Goal: Information Seeking & Learning: Learn about a topic

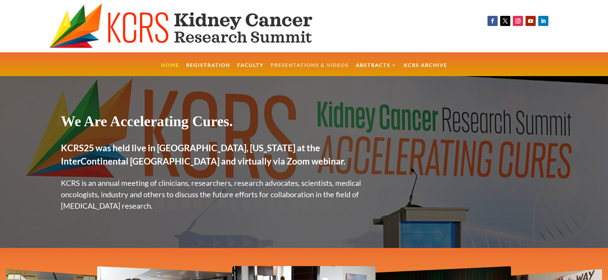
click at [303, 67] on link "Presentations & Videos" at bounding box center [310, 70] width 78 height 14
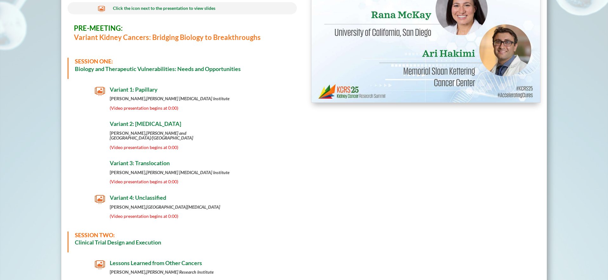
scroll to position [254, 0]
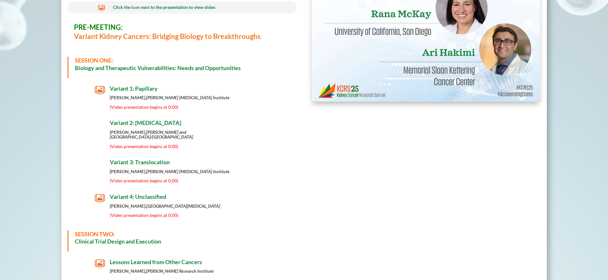
click at [153, 159] on span "Variant 3: Translocation" at bounding box center [140, 162] width 60 height 7
drag, startPoint x: 137, startPoint y: 158, endPoint x: 136, endPoint y: 174, distance: 15.9
click at [137, 159] on span "Variant 3: Translocation" at bounding box center [140, 162] width 60 height 7
click at [139, 178] on span "(Video presentation begins at 0:00)" at bounding box center [144, 180] width 69 height 5
click at [127, 162] on h4 "Variant 3: Translocation" at bounding box center [190, 164] width 160 height 10
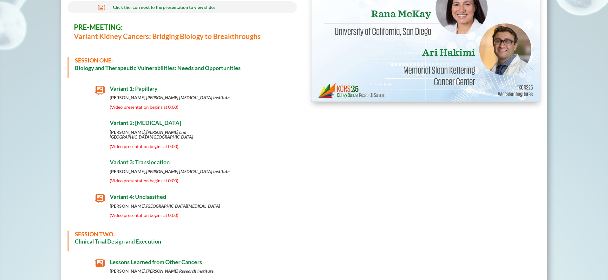
click at [128, 161] on h4 "Variant 3: Translocation" at bounding box center [190, 164] width 160 height 10
click at [450, 41] on img at bounding box center [425, 37] width 229 height 129
click at [160, 193] on span "Variant 4: Unclassified" at bounding box center [138, 196] width 56 height 7
click at [137, 159] on span "Variant 3: Translocation" at bounding box center [140, 162] width 60 height 7
drag, startPoint x: 110, startPoint y: 156, endPoint x: 117, endPoint y: 161, distance: 8.1
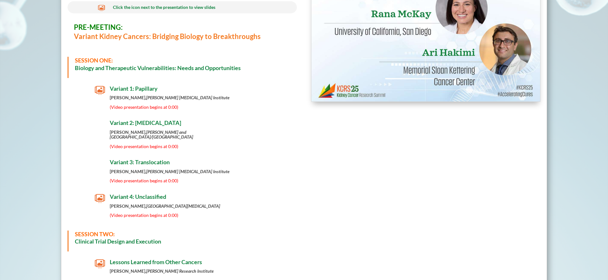
click at [111, 159] on span "Variant 3: Translocation" at bounding box center [140, 162] width 60 height 7
click at [130, 169] on strong "[PERSON_NAME], [PERSON_NAME] [MEDICAL_DATA] Institute" at bounding box center [170, 171] width 120 height 5
click at [132, 159] on span "Variant 3: Translocation" at bounding box center [140, 162] width 60 height 7
click at [89, 59] on span "SESSION ONE:" at bounding box center [94, 60] width 38 height 7
drag, startPoint x: 95, startPoint y: 70, endPoint x: 114, endPoint y: 63, distance: 19.9
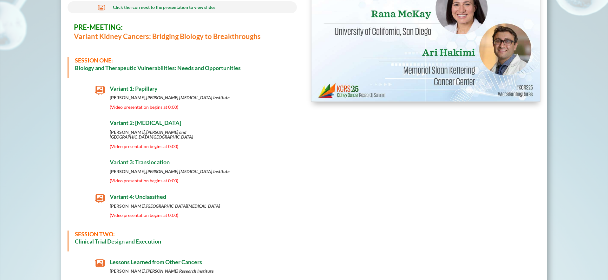
click at [95, 69] on strong "Biology and Therapeutic Vulnerabilities: Needs and Opportunities" at bounding box center [158, 67] width 166 height 7
click at [143, 36] on h3 "PRE-MEETING: Variant Kidney Cancers: Bridging Biology to Breakthroughs" at bounding box center [182, 33] width 217 height 21
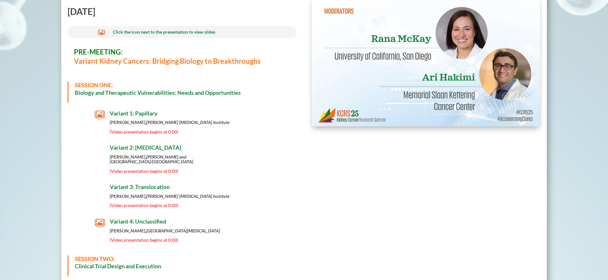
scroll to position [206, 0]
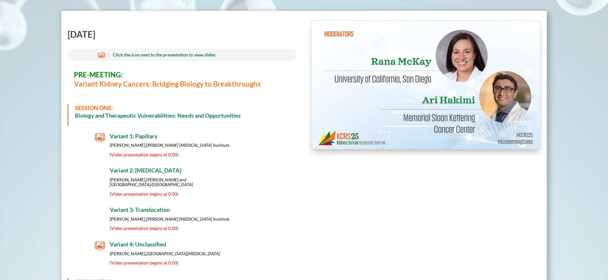
click at [387, 98] on img at bounding box center [425, 85] width 229 height 129
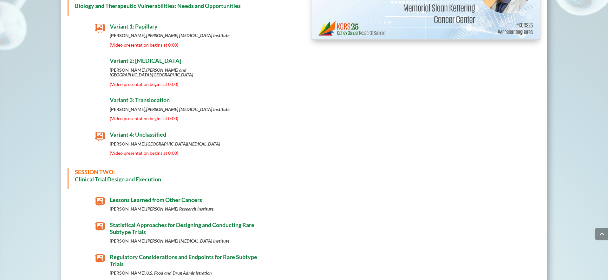
scroll to position [311, 0]
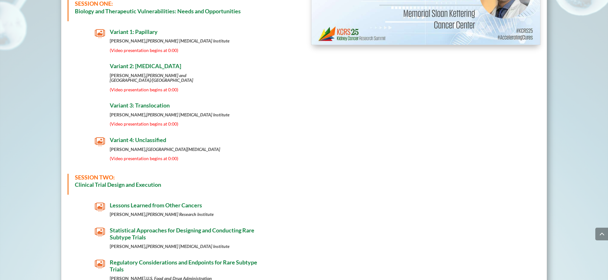
click at [130, 102] on span "Variant 3: Translocation" at bounding box center [140, 105] width 60 height 7
click at [126, 63] on span "Variant 2: [MEDICAL_DATA]" at bounding box center [145, 65] width 71 height 7
click at [144, 122] on div " Variant 3: Translocation [PERSON_NAME], [PERSON_NAME] [MEDICAL_DATA] Institut…" at bounding box center [182, 115] width 229 height 27
drag, startPoint x: 397, startPoint y: 48, endPoint x: 392, endPoint y: 75, distance: 27.4
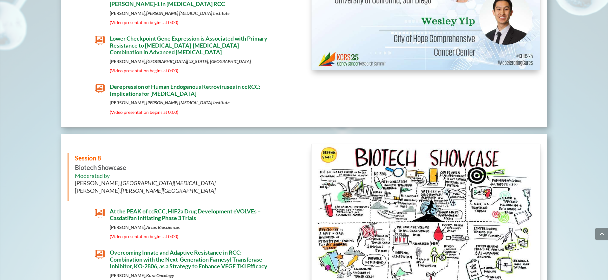
scroll to position [3507, 0]
click at [169, 211] on span "At the PEAK of ccRCC, HIF2a Drug Development eVOLVEs – Casdatifan Initiating Ph…" at bounding box center [185, 215] width 151 height 14
click at [145, 239] on span "(Video presentation begins at 0:00)" at bounding box center [144, 236] width 69 height 5
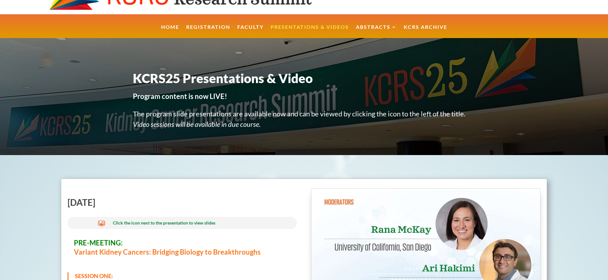
scroll to position [0, 0]
